Goal: Task Accomplishment & Management: Manage account settings

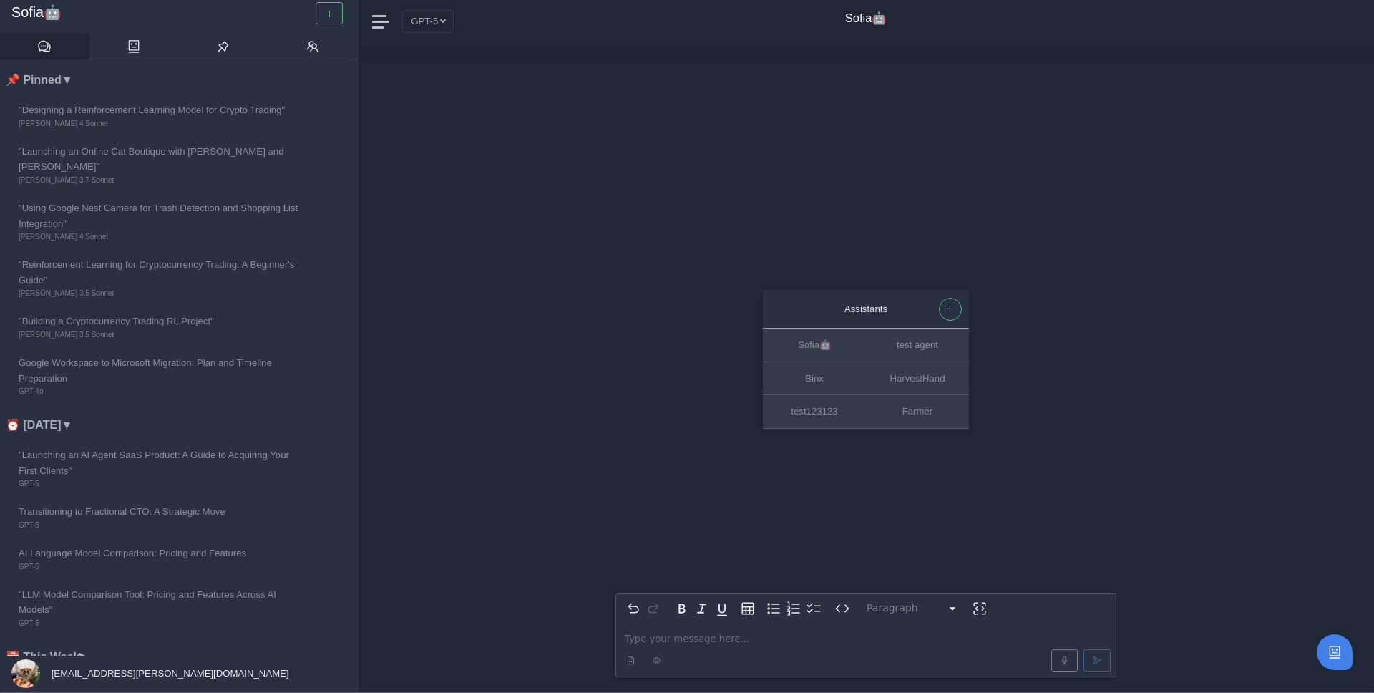
click at [452, 36] on nav "GPT-5 Claude 3 Haiku Claude 3.5 Haiku Claude 3.5 Sonnet Claude 3.7 Sonnet Claud…" at bounding box center [866, 22] width 1016 height 46
click at [328, 16] on icon "button" at bounding box center [329, 13] width 9 height 9
click at [437, 24] on button "GPT-5" at bounding box center [428, 21] width 52 height 22
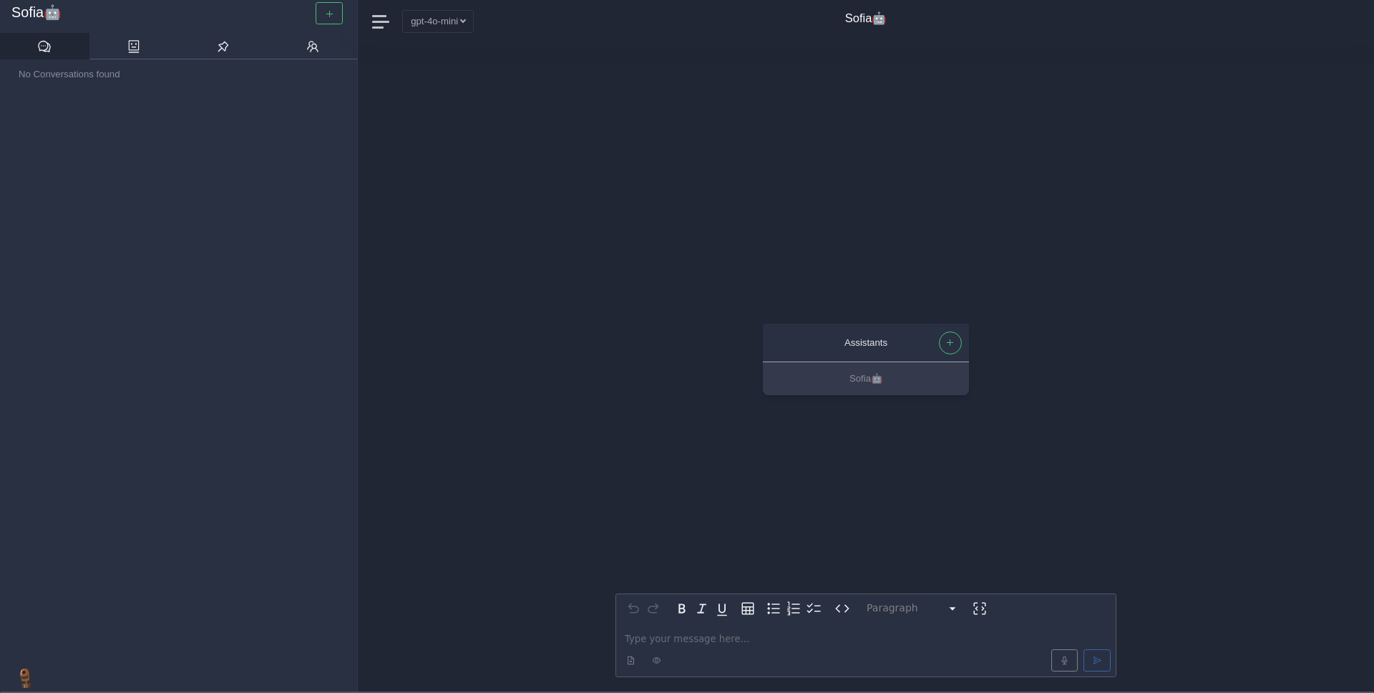
click at [446, 61] on div "Assistants Sofia🤖 Paragraph ********* ***** ********* ********* ********* *****…" at bounding box center [866, 367] width 1016 height 647
click at [449, 23] on button "gpt-4o-mini" at bounding box center [438, 21] width 72 height 22
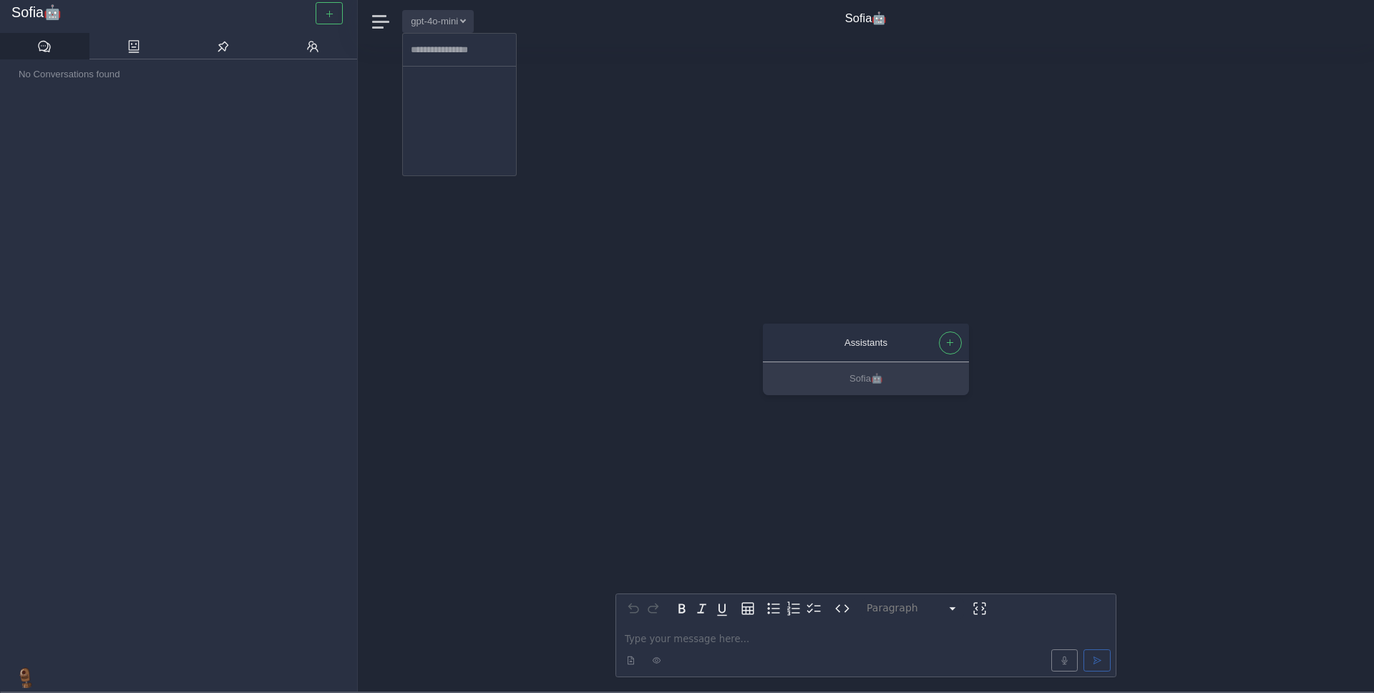
click at [600, 86] on div "Assistants Sofia🤖 Paragraph ********* ***** ********* ********* ********* *****…" at bounding box center [866, 367] width 1016 height 647
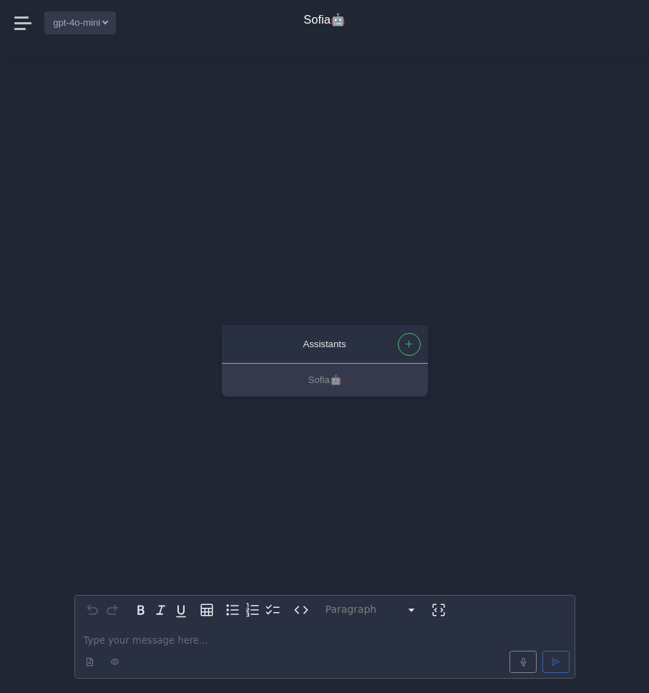
click at [82, 25] on button "gpt-4o-mini" at bounding box center [80, 22] width 72 height 22
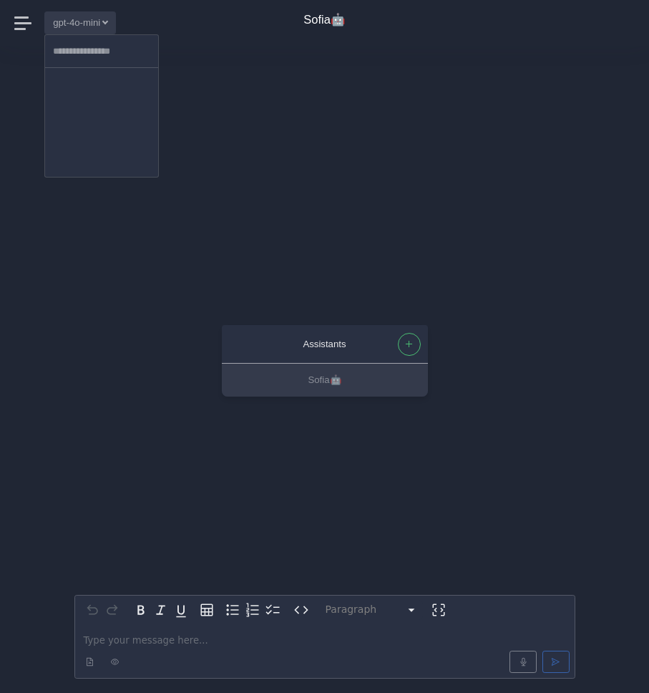
click at [97, 57] on input at bounding box center [101, 51] width 113 height 21
click at [228, 52] on div "Assistants Sofia🤖 Paragraph ********* ***** ********* ********* ********* *****…" at bounding box center [324, 369] width 501 height 647
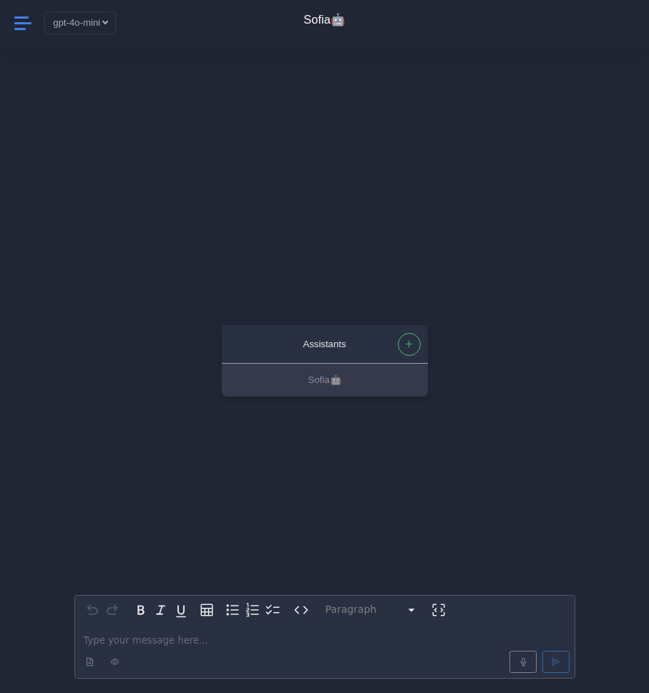
click at [28, 24] on span at bounding box center [23, 23] width 19 height 19
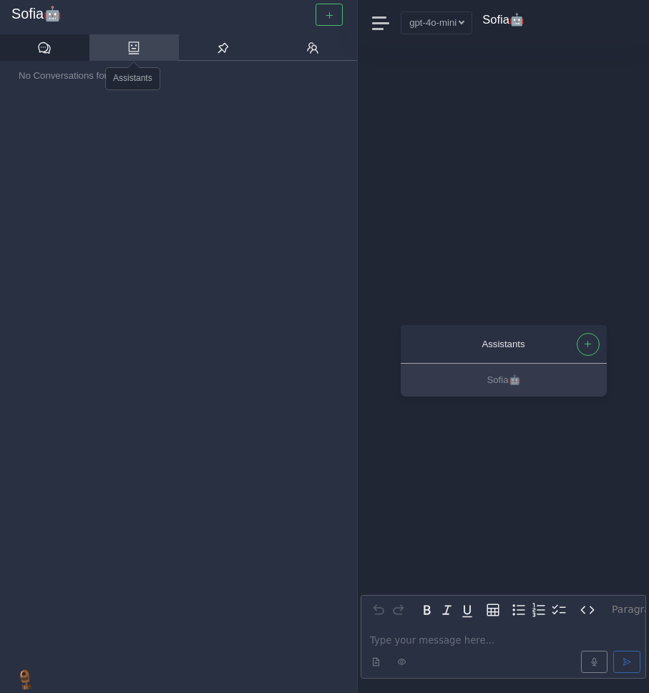
click at [129, 49] on icon at bounding box center [134, 48] width 11 height 13
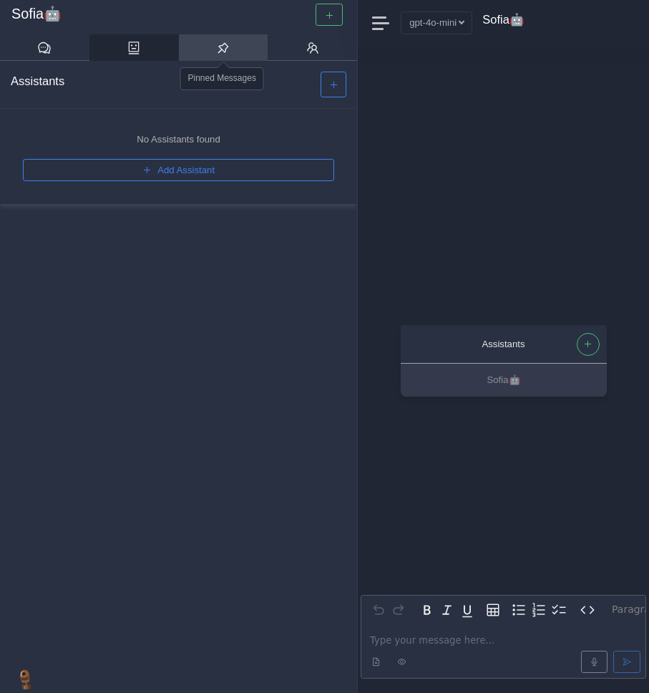
click at [185, 54] on link at bounding box center [223, 47] width 89 height 27
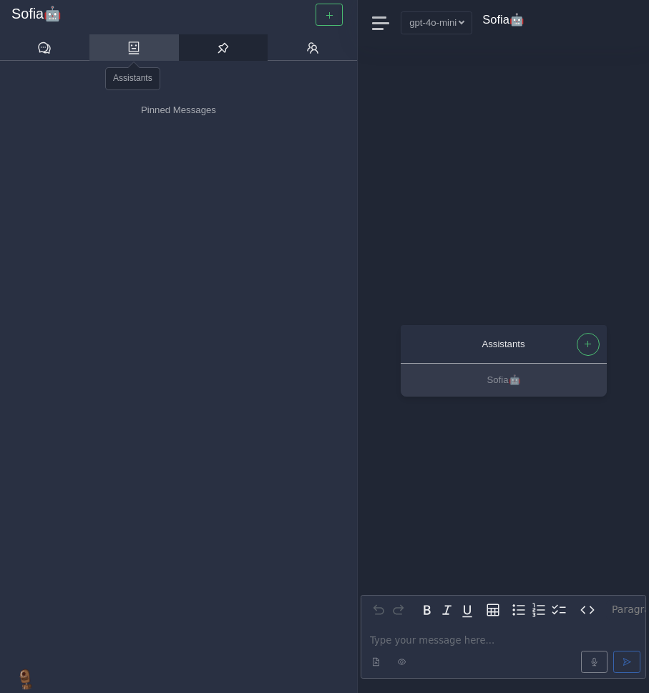
click at [148, 55] on link at bounding box center [133, 47] width 89 height 27
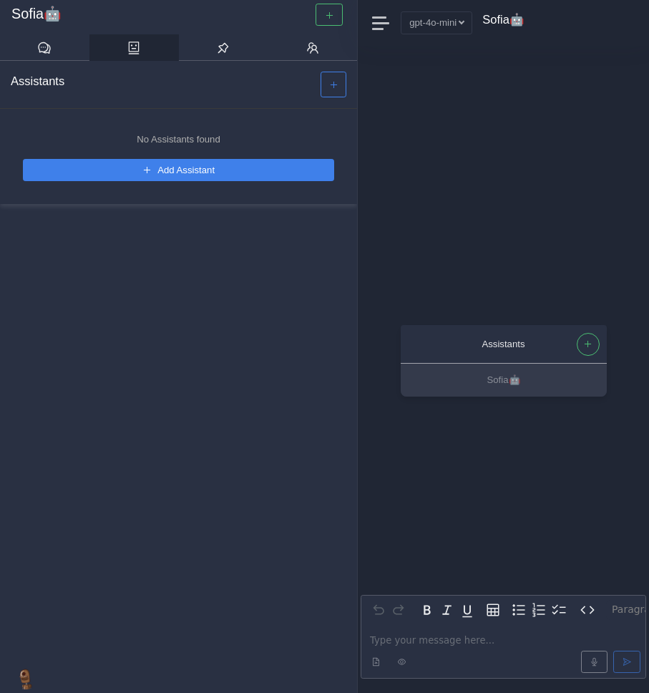
click at [180, 172] on button "Add Assistant" at bounding box center [178, 170] width 311 height 22
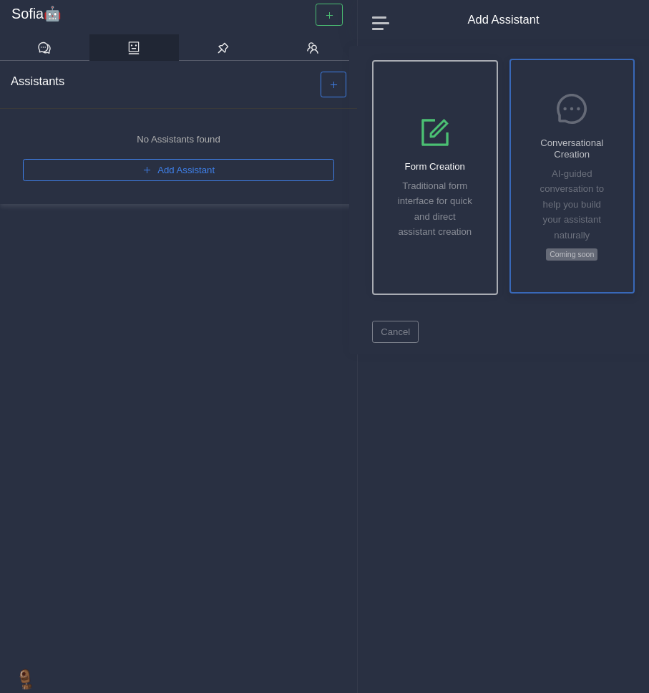
click at [565, 198] on p "AI-guided conversation to help you build your assistant naturally" at bounding box center [572, 204] width 77 height 77
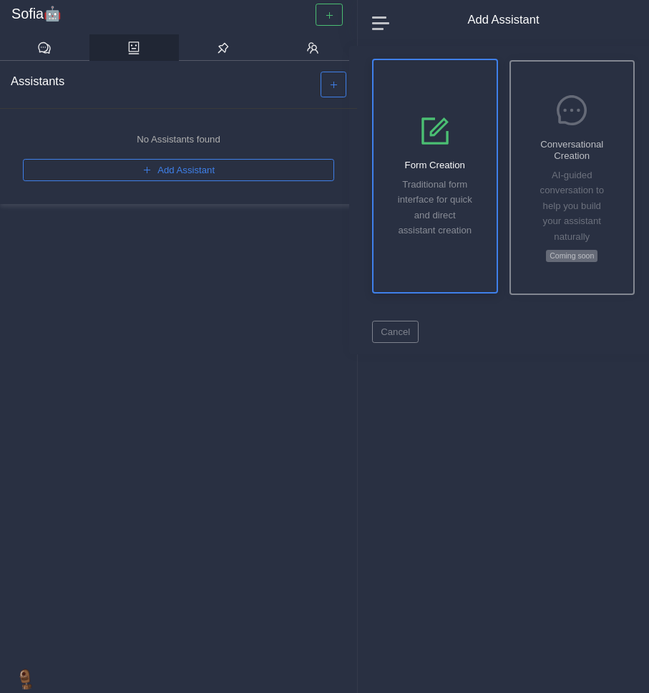
click at [444, 194] on p "Traditional form interface for quick and direct assistant creation" at bounding box center [434, 208] width 77 height 62
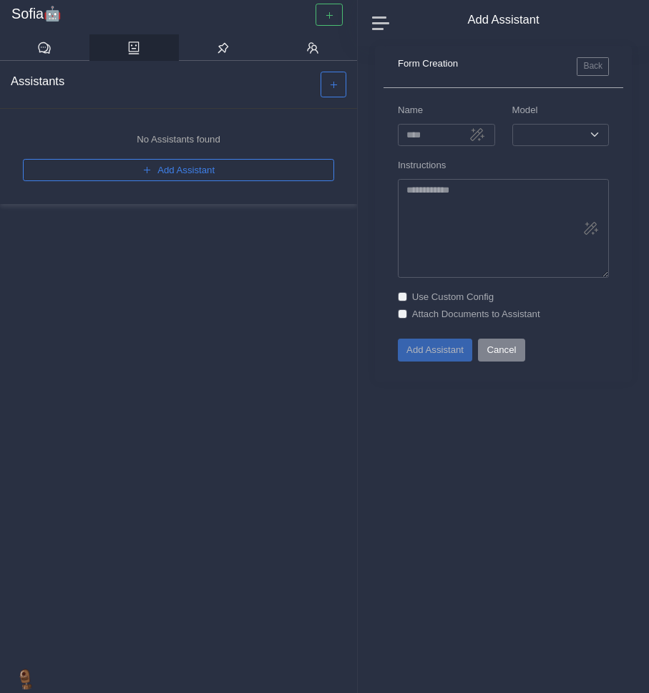
click at [512, 353] on button "Cancel" at bounding box center [501, 349] width 47 height 22
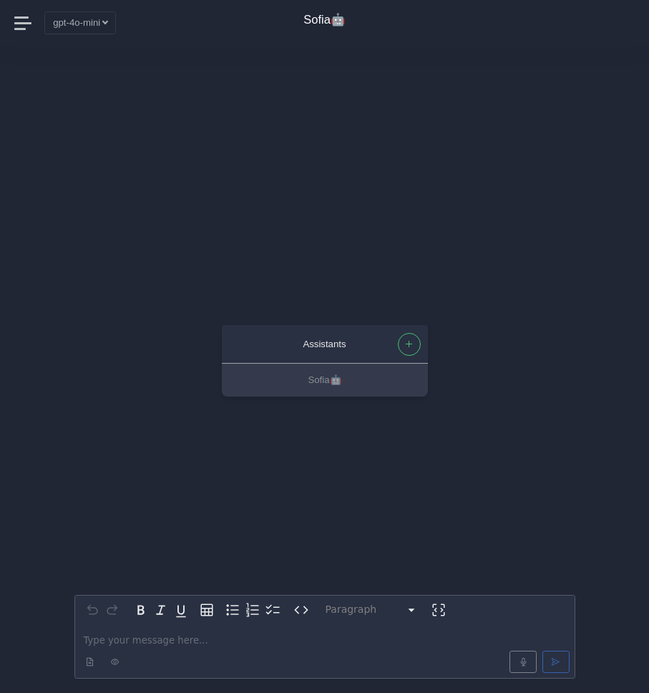
click at [435, 290] on div "Assistants Sofia🤖 Paragraph ********* ***** ********* ********* ********* *****…" at bounding box center [324, 369] width 501 height 647
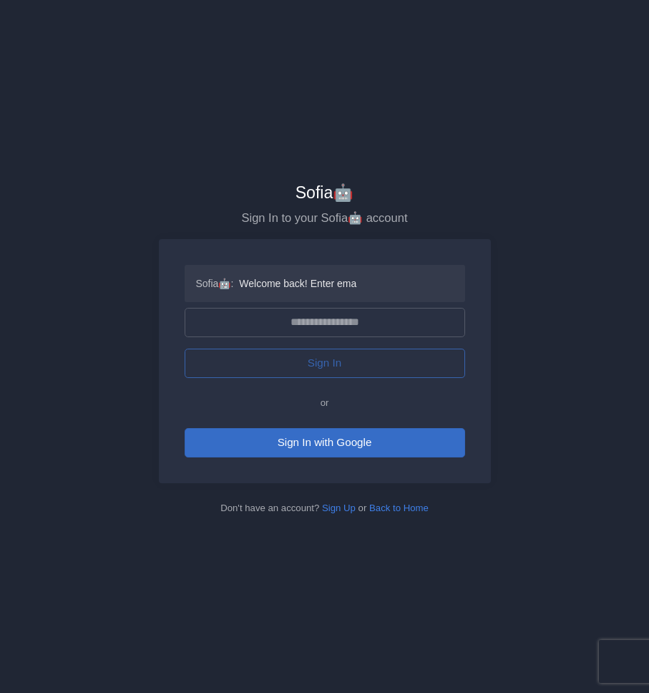
click at [358, 439] on button "Sign In with Google" at bounding box center [325, 442] width 281 height 29
click at [369, 439] on button "Sign In with Google" at bounding box center [325, 442] width 281 height 29
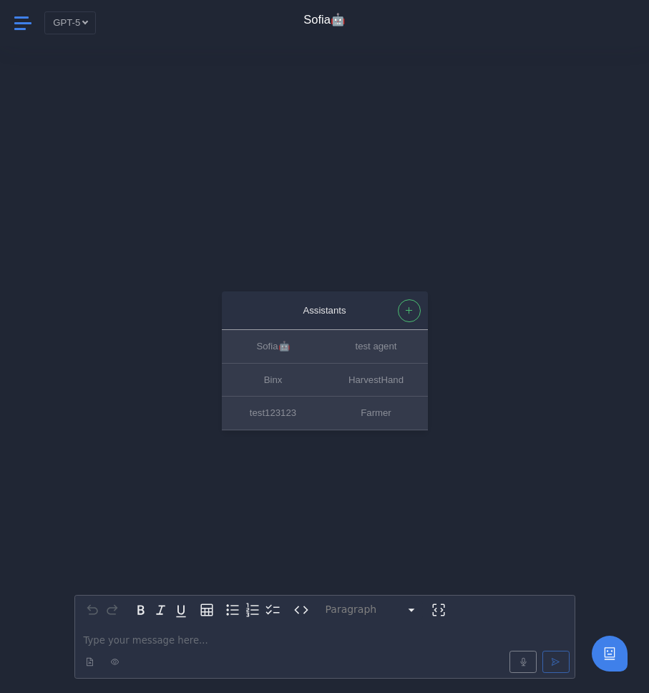
click at [27, 29] on span at bounding box center [23, 23] width 19 height 19
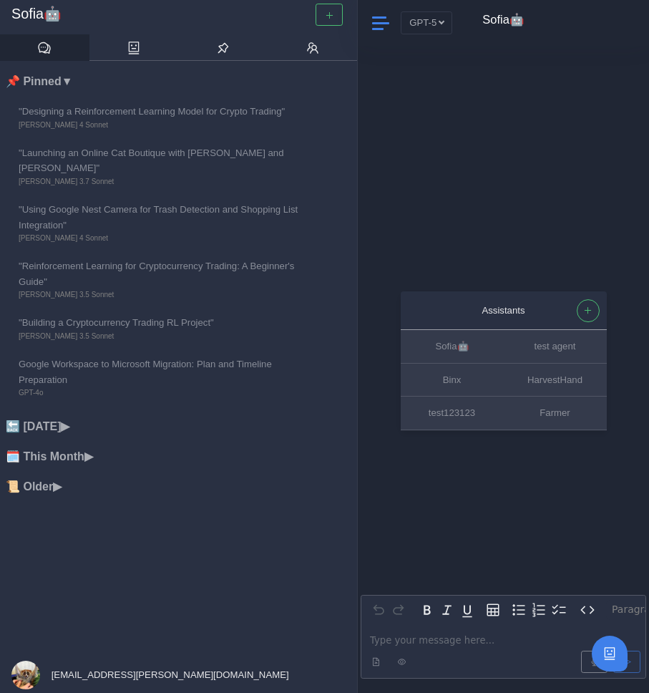
click at [377, 24] on span at bounding box center [380, 23] width 17 height 19
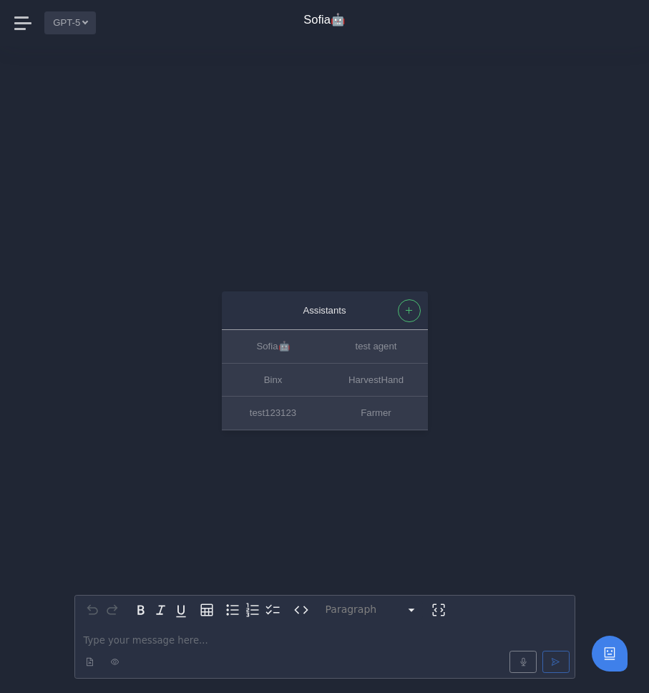
click at [77, 21] on button "GPT-5" at bounding box center [70, 22] width 52 height 22
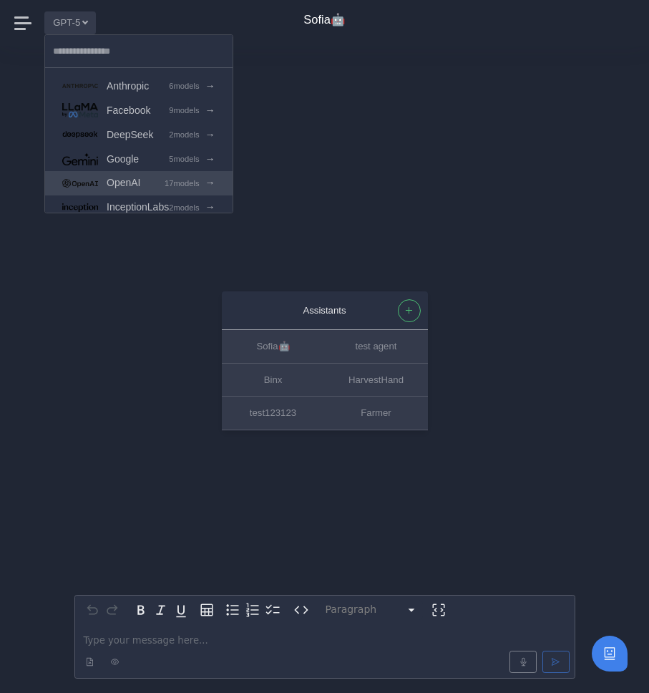
click at [165, 183] on link "OpenAI 17 models →" at bounding box center [138, 183] width 187 height 24
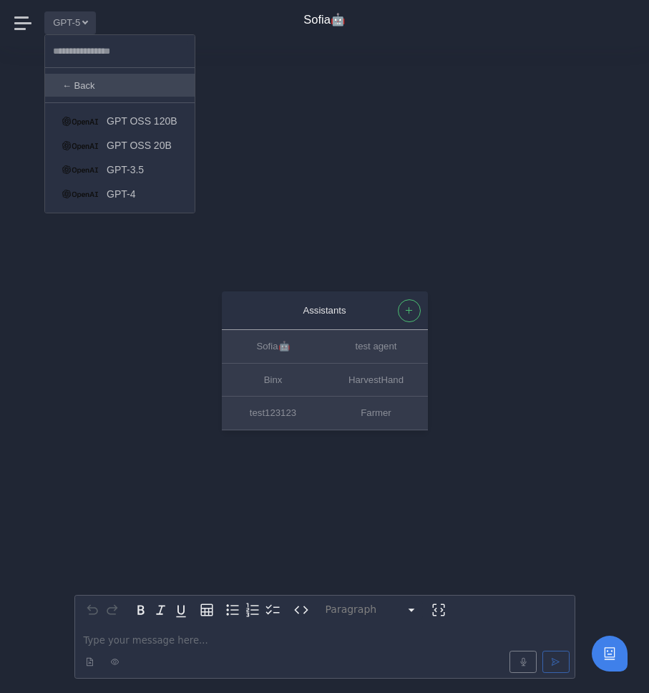
click at [135, 89] on link "← Back" at bounding box center [120, 85] width 150 height 23
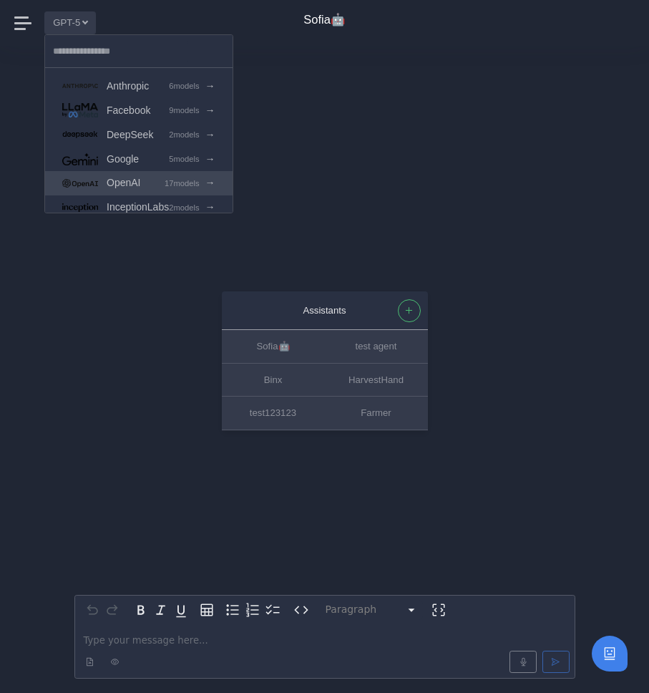
scroll to position [62, 0]
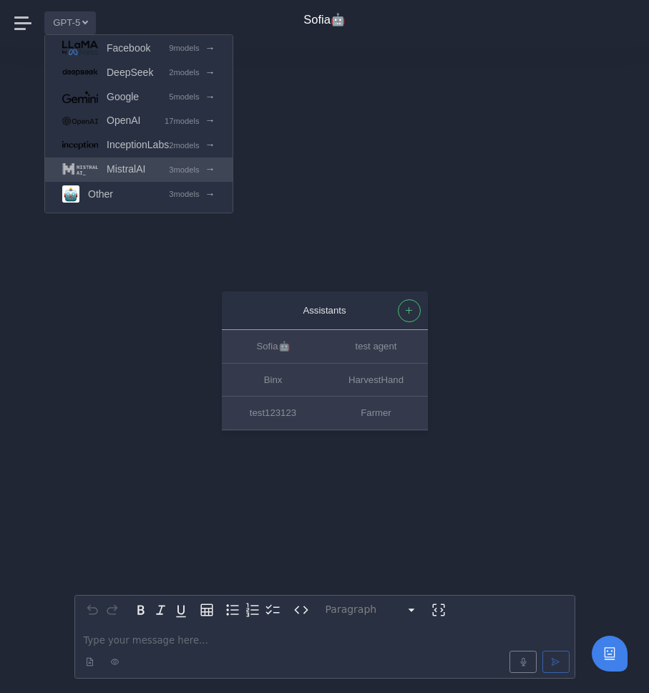
click at [160, 175] on link "MistralAI 3 models →" at bounding box center [138, 169] width 187 height 24
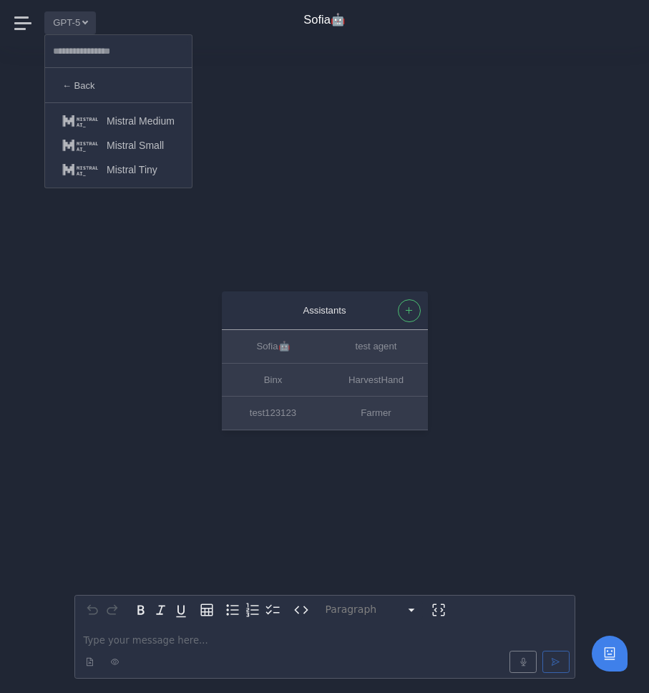
scroll to position [0, 0]
click at [159, 87] on link "← Back" at bounding box center [118, 85] width 147 height 23
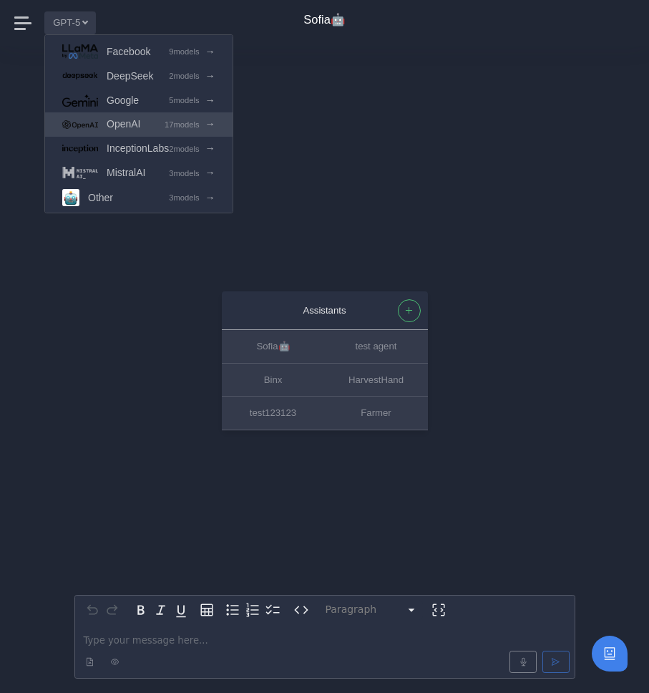
scroll to position [62, 0]
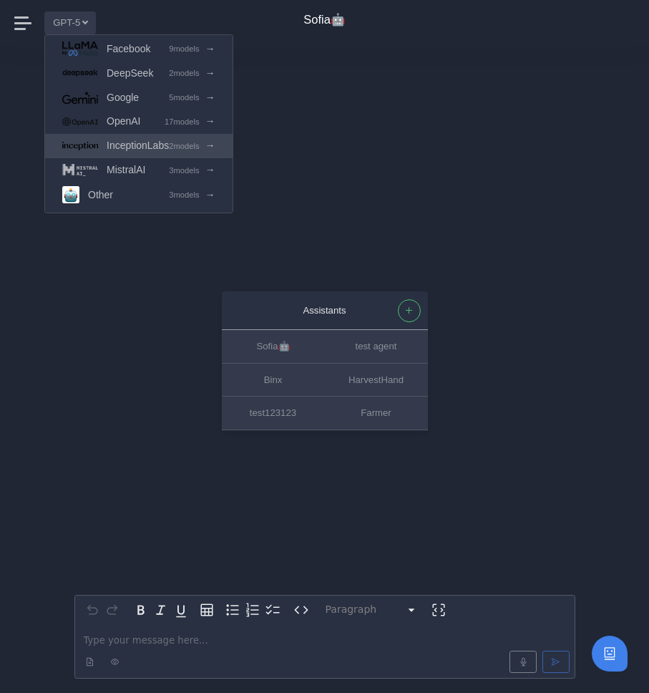
click at [177, 154] on div "2 models →" at bounding box center [192, 145] width 46 height 16
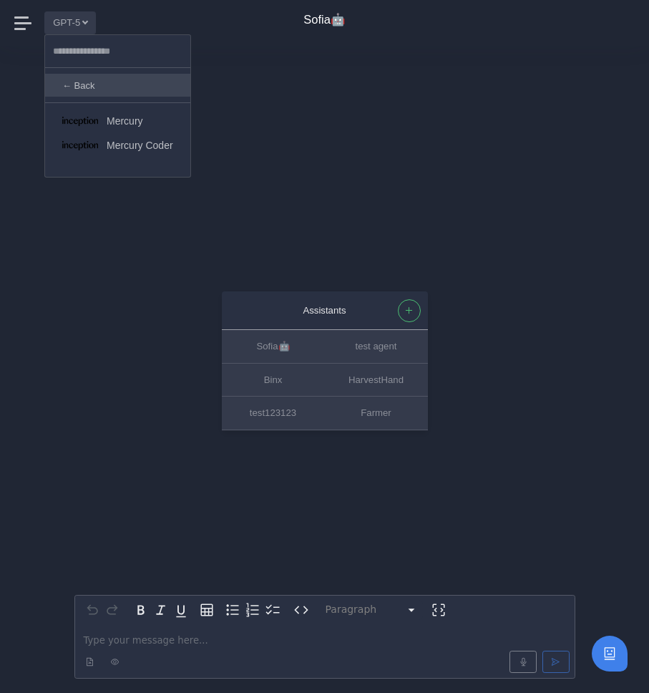
click at [122, 92] on link "← Back" at bounding box center [117, 85] width 145 height 23
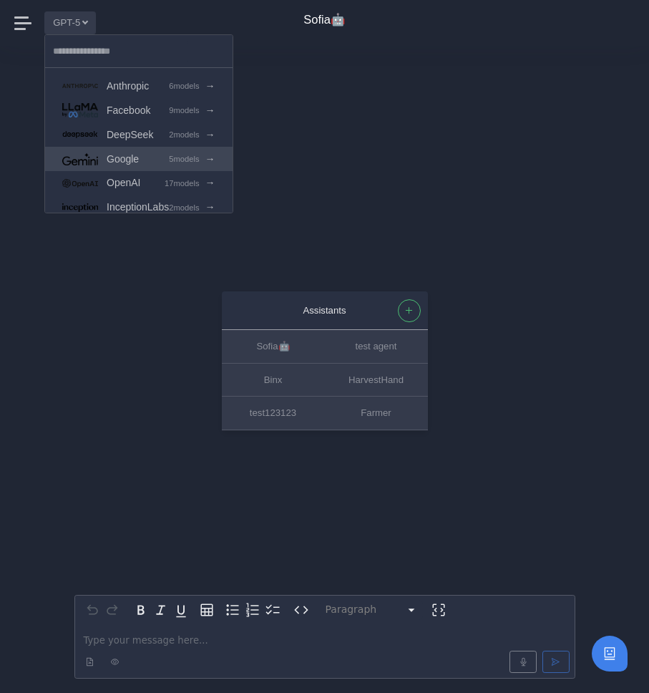
click at [151, 160] on link "Google 5 models →" at bounding box center [138, 159] width 187 height 24
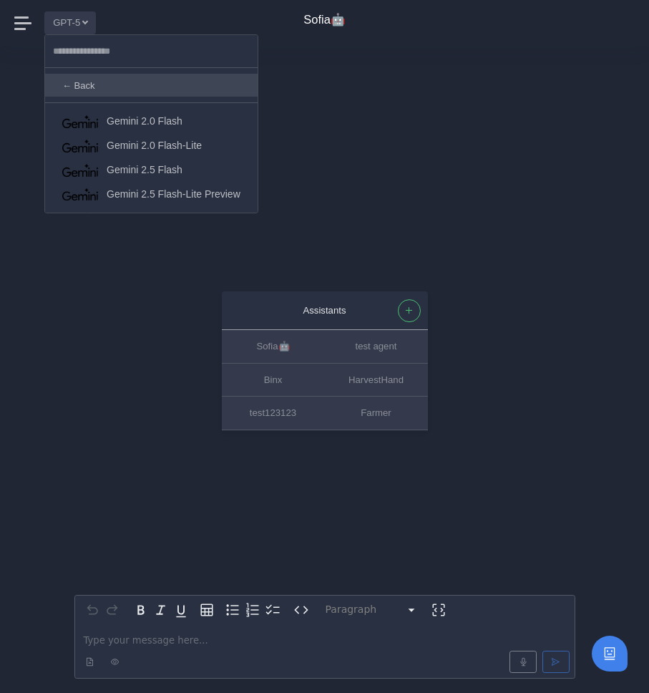
click at [106, 77] on link "← Back" at bounding box center [151, 85] width 213 height 23
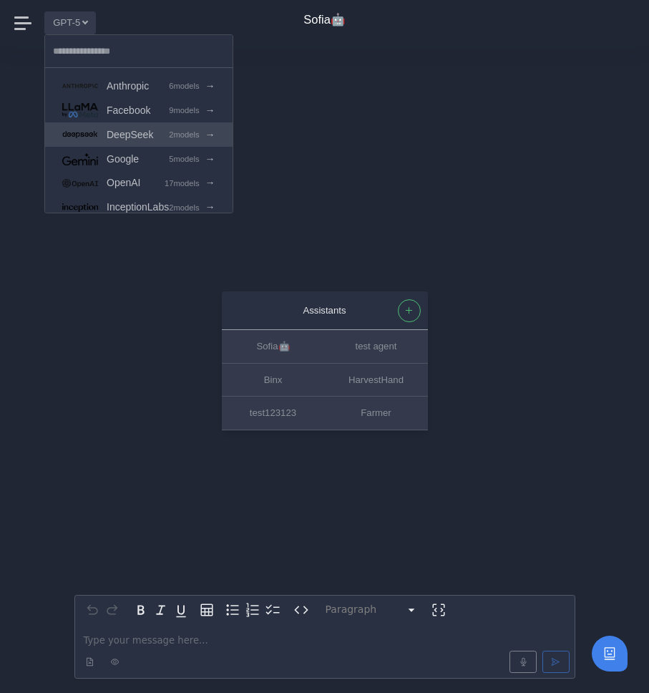
click at [146, 137] on span "DeepSeek" at bounding box center [130, 135] width 47 height 16
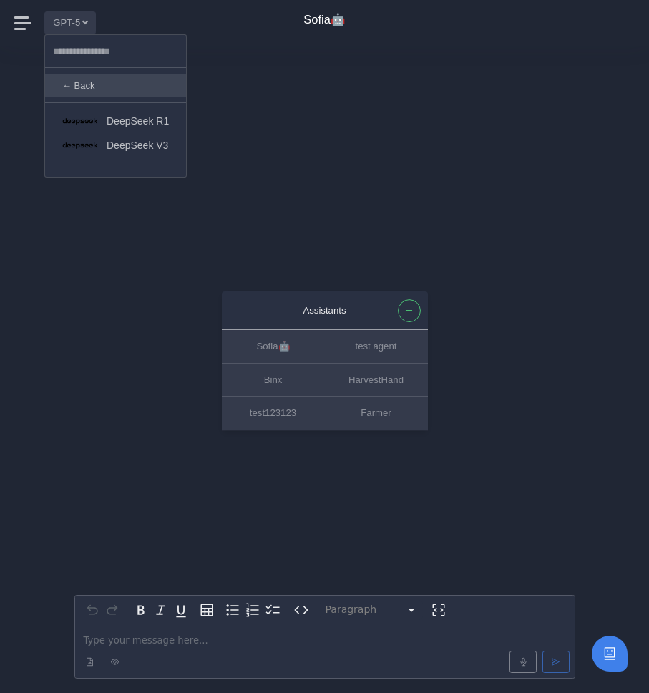
click at [97, 90] on link "← Back" at bounding box center [115, 85] width 141 height 23
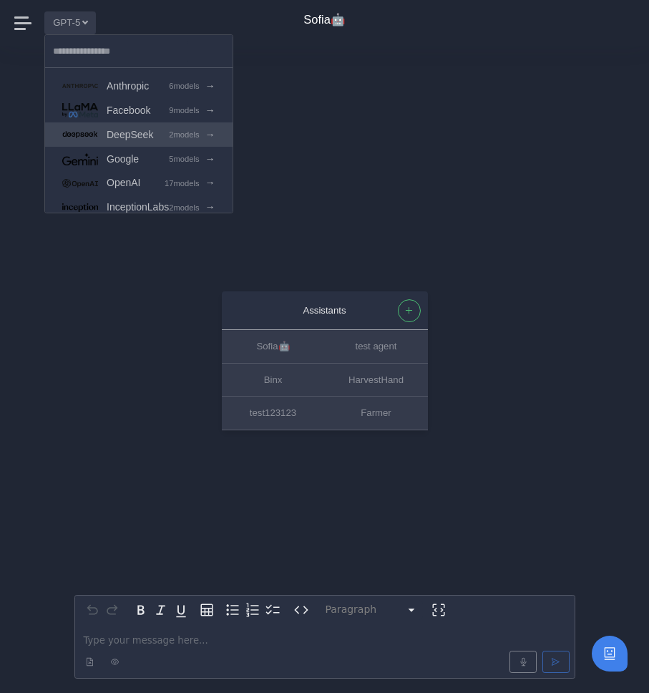
click at [133, 137] on span "DeepSeek" at bounding box center [130, 135] width 47 height 16
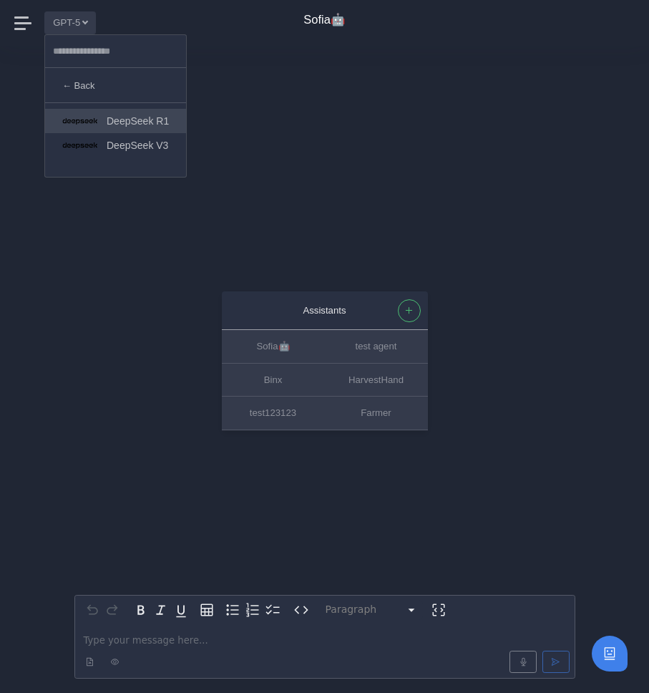
click at [137, 120] on span "DeepSeek R1" at bounding box center [138, 121] width 62 height 16
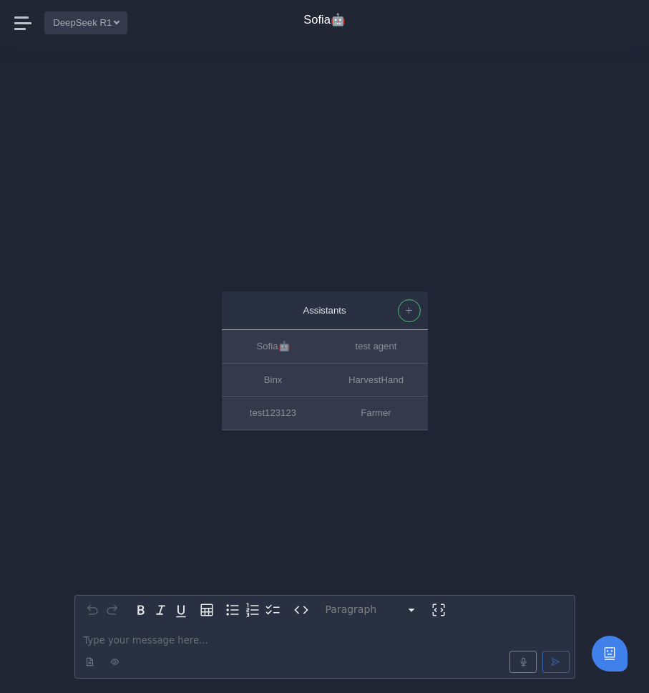
click at [92, 22] on button "DeepSeek R1" at bounding box center [85, 22] width 83 height 22
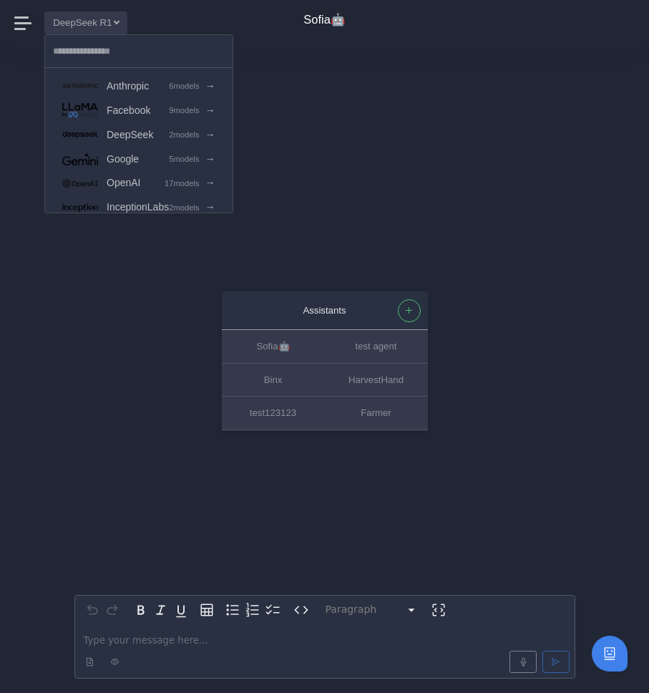
click at [116, 71] on div "Anthropic 6 models → Facebook 9 models → DeepSeek 2 models → Google 5 models → …" at bounding box center [138, 123] width 189 height 179
click at [117, 79] on span "Anthropic" at bounding box center [128, 86] width 42 height 16
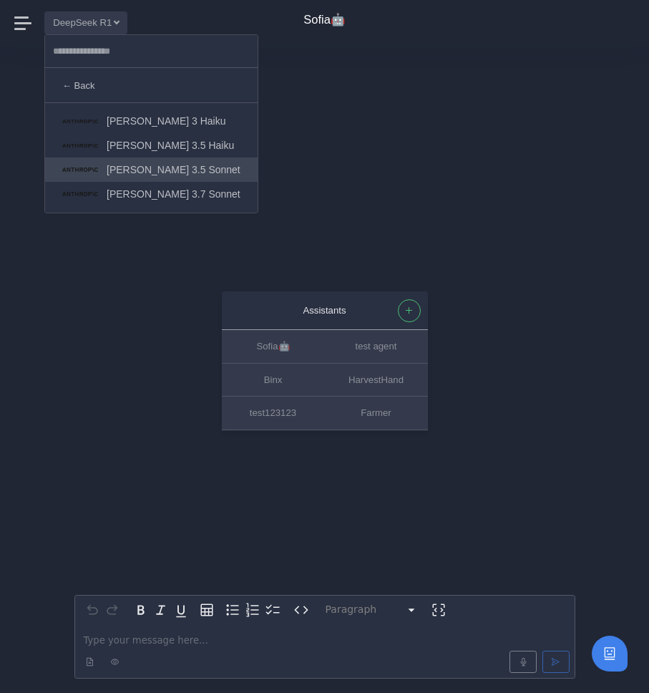
scroll to position [48, 0]
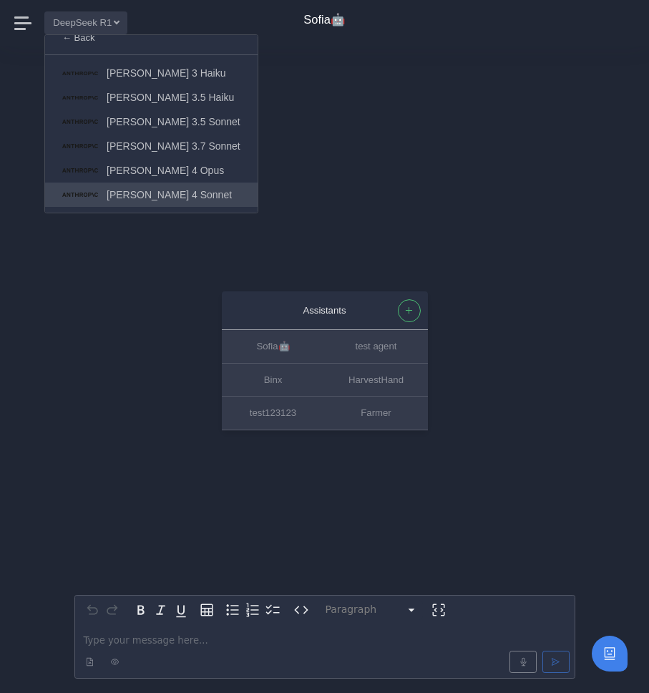
click at [178, 196] on span "[PERSON_NAME] 4 Sonnet" at bounding box center [169, 195] width 125 height 16
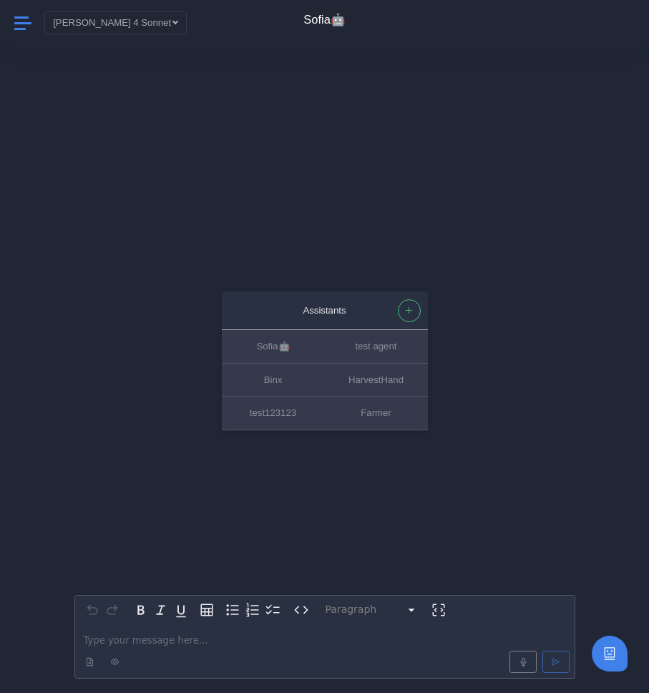
click at [26, 24] on span at bounding box center [23, 23] width 19 height 19
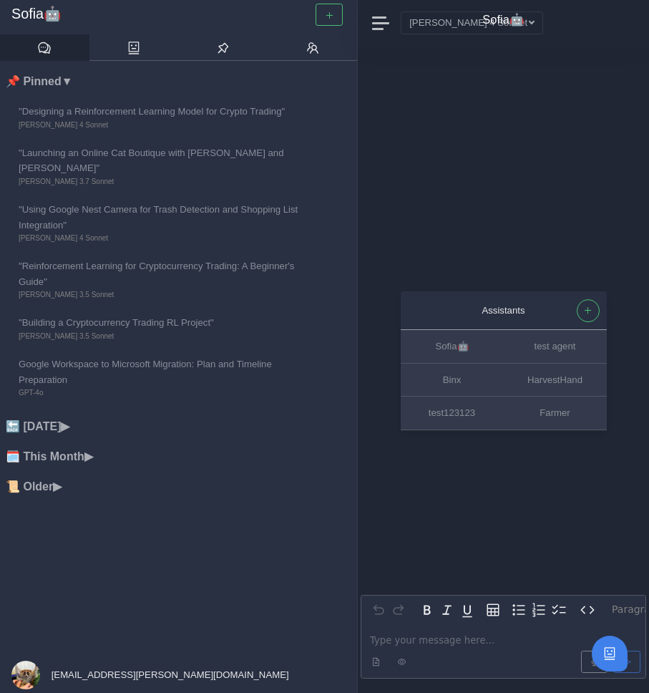
click at [94, 662] on div "[EMAIL_ADDRESS][PERSON_NAME][DOMAIN_NAME]" at bounding box center [150, 675] width 301 height 36
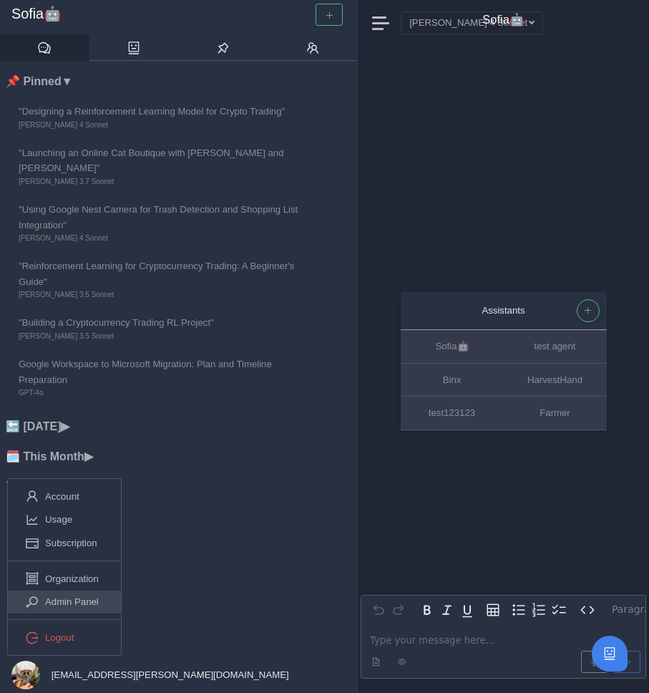
click at [79, 600] on span "Admin Panel" at bounding box center [72, 601] width 54 height 15
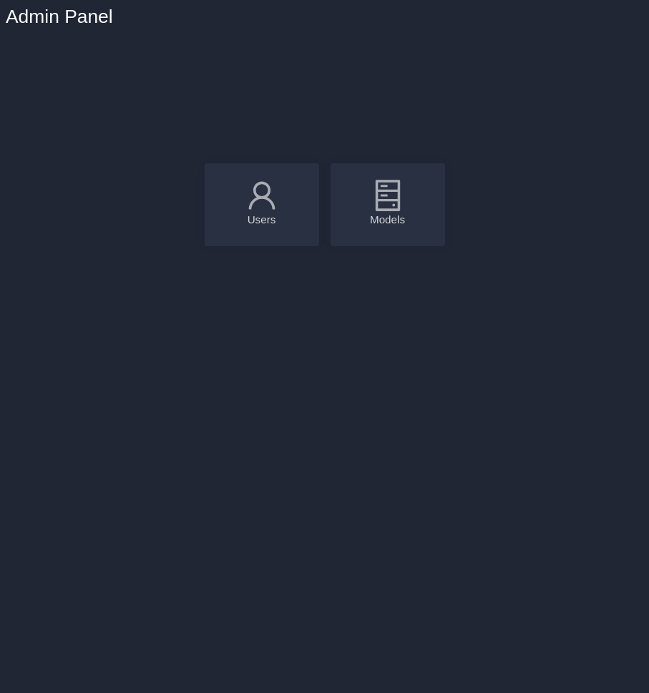
click at [386, 229] on div "Models" at bounding box center [388, 204] width 114 height 83
